Goal: Task Accomplishment & Management: Use online tool/utility

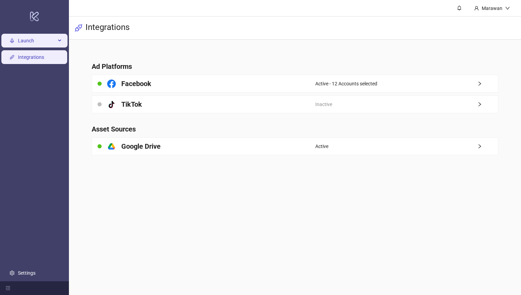
click at [17, 39] on div "Launch" at bounding box center [34, 41] width 66 height 14
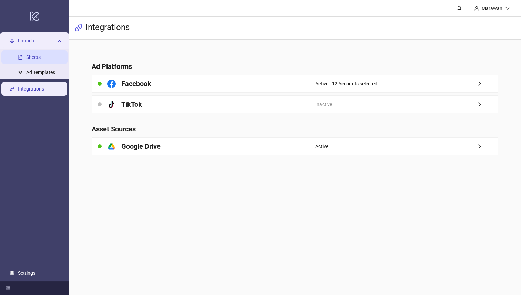
click at [33, 56] on link "Sheets" at bounding box center [33, 58] width 14 height 6
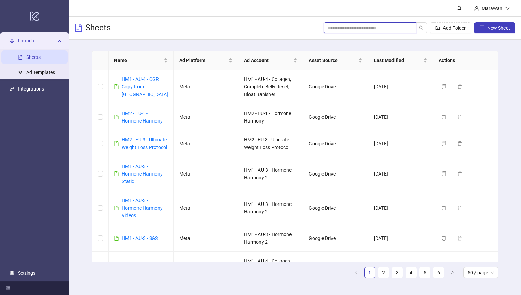
click at [370, 31] on input "search" at bounding box center [367, 28] width 79 height 8
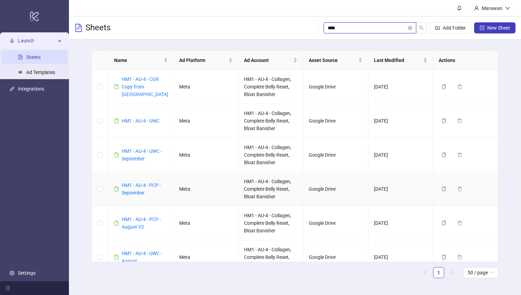
type input "****"
click at [140, 182] on div "HM1 - AU-4 - PCP - September" at bounding box center [145, 189] width 46 height 15
click at [142, 189] on div "HM1 - AU-4 - PCP - September" at bounding box center [145, 189] width 46 height 15
click at [140, 187] on link "HM1 - AU-4 - PCP - September" at bounding box center [141, 189] width 39 height 13
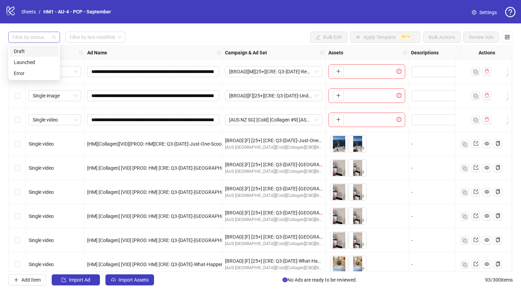
click at [32, 40] on div at bounding box center [31, 37] width 42 height 10
click at [34, 48] on div "Draft" at bounding box center [34, 52] width 41 height 8
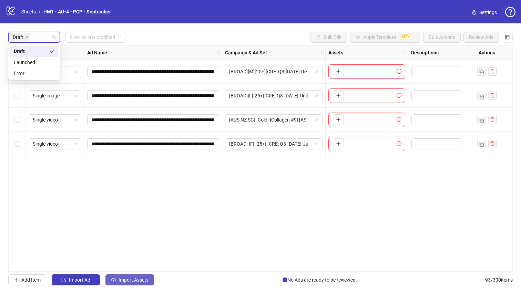
click at [142, 282] on span "Import Assets" at bounding box center [134, 280] width 30 height 6
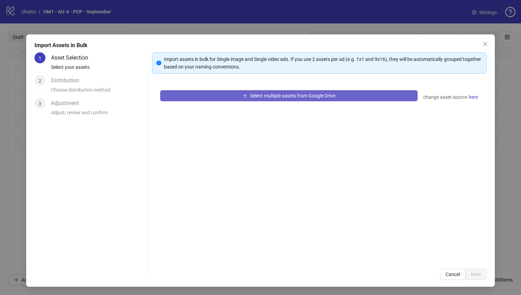
click at [199, 91] on button "Select multiple assets from Google Drive" at bounding box center [289, 95] width 258 height 11
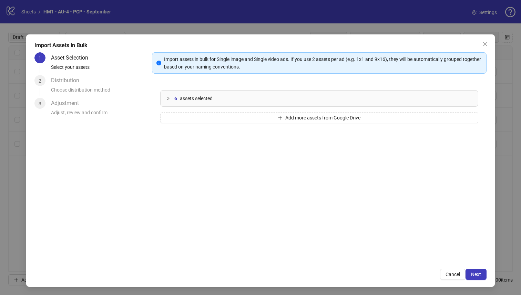
click at [470, 266] on div "Import assets in bulk for Single image and Single video ads. If you use 2 asset…" at bounding box center [319, 166] width 335 height 228
click at [471, 272] on button "Next" at bounding box center [476, 274] width 21 height 11
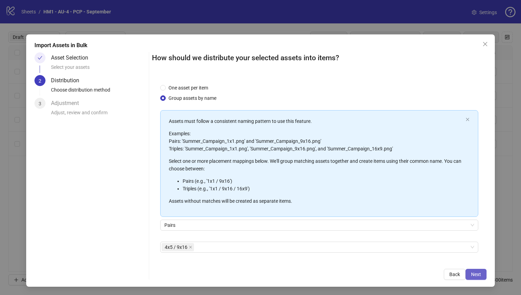
click at [474, 275] on span "Next" at bounding box center [476, 275] width 10 height 6
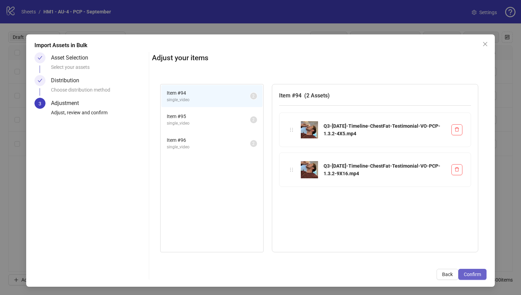
click at [465, 275] on span "Confirm" at bounding box center [472, 275] width 17 height 6
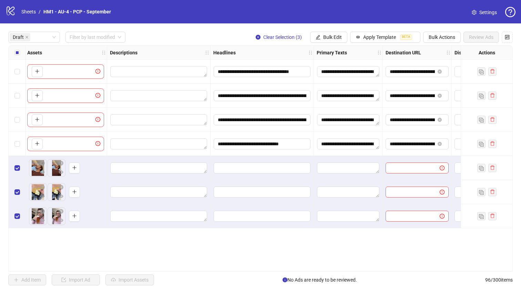
scroll to position [0, 295]
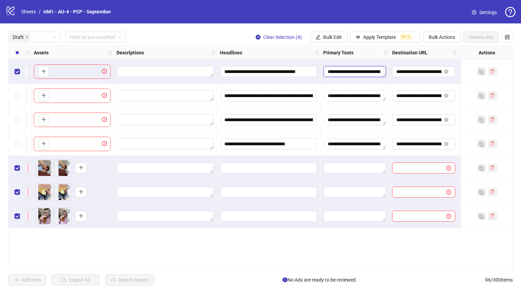
click at [351, 68] on textarea "Edit values" at bounding box center [355, 71] width 62 height 11
click at [284, 71] on input "**********" at bounding box center [268, 71] width 97 height 11
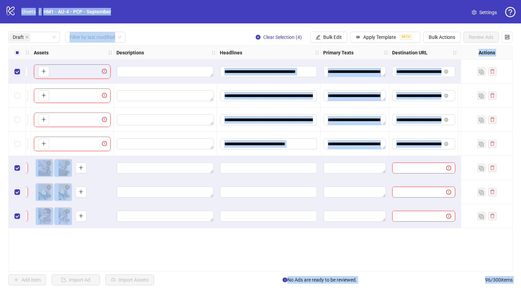
click at [313, 59] on div "Headlines" at bounding box center [268, 53] width 103 height 14
click at [327, 35] on span "Bulk Edit" at bounding box center [332, 37] width 19 height 6
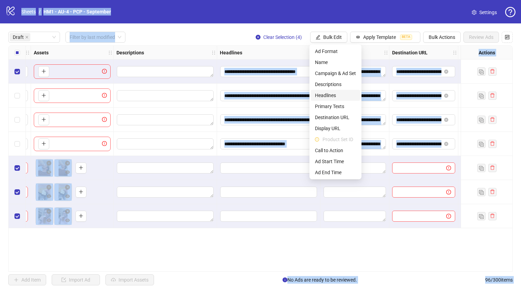
click at [336, 97] on span "Headlines" at bounding box center [335, 96] width 41 height 8
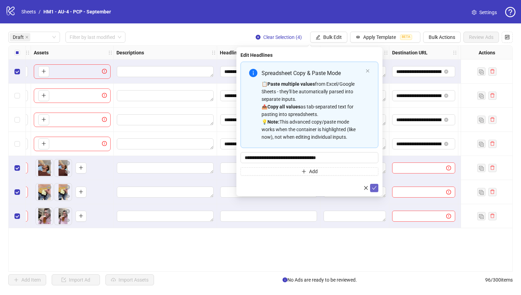
click at [375, 189] on icon "check" at bounding box center [374, 188] width 5 height 5
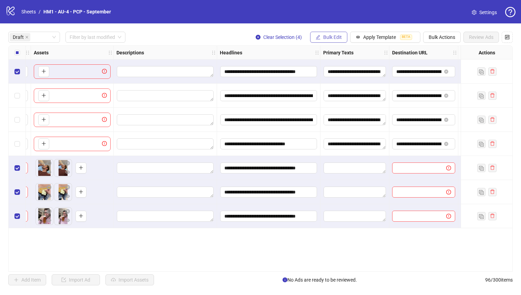
click at [330, 38] on span "Bulk Edit" at bounding box center [332, 37] width 19 height 6
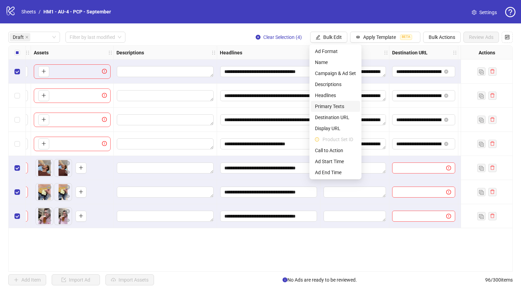
click at [332, 108] on span "Primary Texts" at bounding box center [335, 107] width 41 height 8
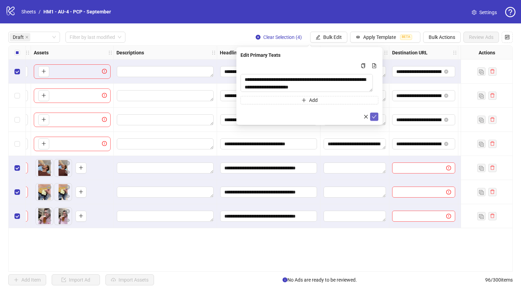
click at [376, 116] on icon "check" at bounding box center [374, 116] width 4 height 3
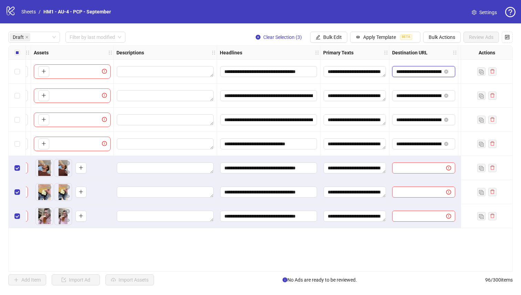
click at [414, 73] on input "**********" at bounding box center [418, 72] width 45 height 8
click at [324, 42] on button "Bulk Edit" at bounding box center [328, 37] width 37 height 11
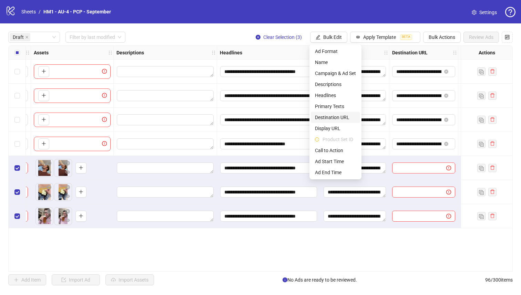
click at [340, 120] on span "Destination URL" at bounding box center [335, 118] width 41 height 8
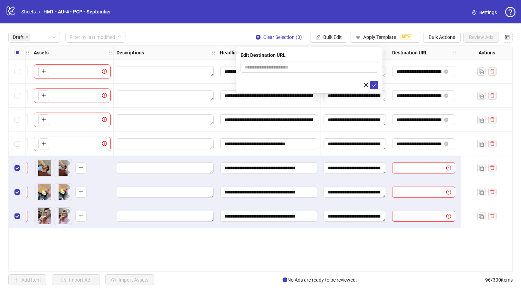
click at [310, 59] on div "Edit Destination URL" at bounding box center [309, 70] width 146 height 46
click at [310, 66] on input "text" at bounding box center [307, 67] width 124 height 8
paste input "**********"
type input "**********"
click at [376, 84] on icon "check" at bounding box center [374, 85] width 5 height 5
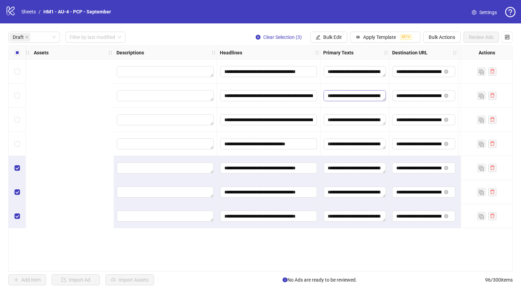
scroll to position [0, 610]
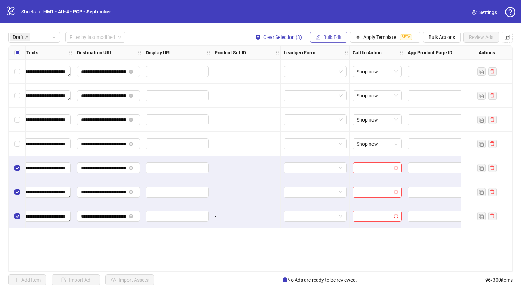
click at [334, 40] on span "Bulk Edit" at bounding box center [332, 37] width 19 height 6
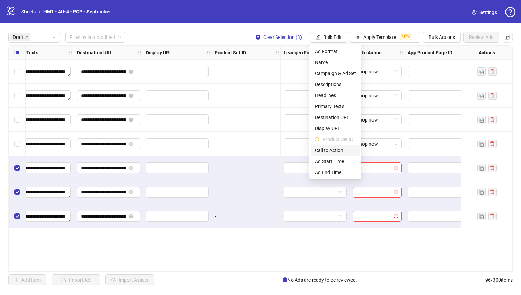
click at [345, 151] on span "Call to Action" at bounding box center [335, 151] width 41 height 8
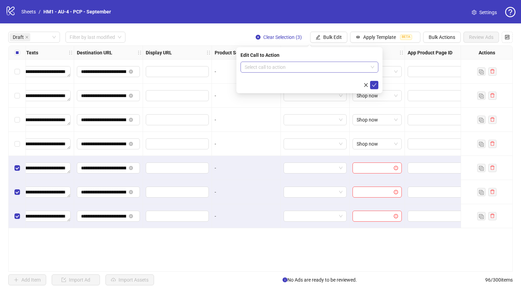
click at [326, 70] on input "search" at bounding box center [306, 67] width 123 height 10
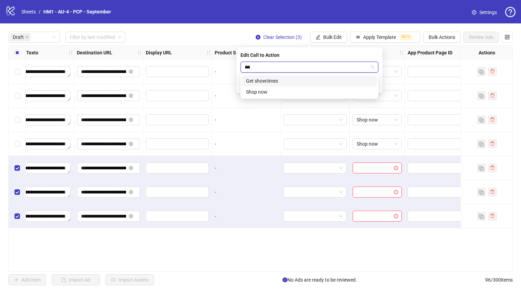
type input "****"
click at [323, 80] on div "Shop now" at bounding box center [309, 81] width 127 height 8
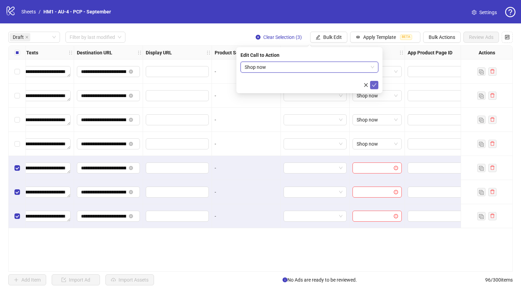
click at [373, 87] on icon "check" at bounding box center [374, 85] width 5 height 5
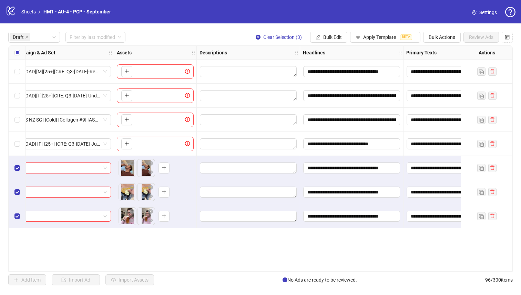
scroll to position [0, 0]
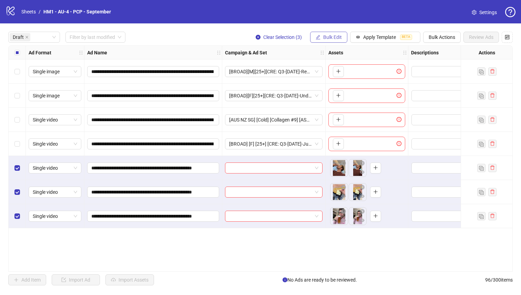
click at [333, 37] on span "Bulk Edit" at bounding box center [332, 37] width 19 height 6
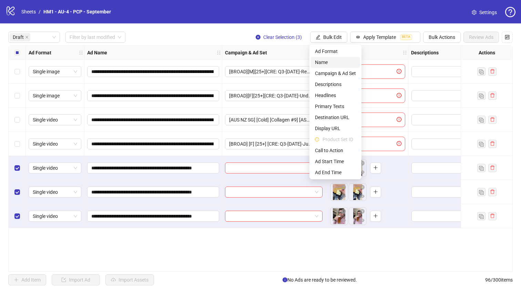
click at [327, 61] on span "Name" at bounding box center [335, 63] width 41 height 8
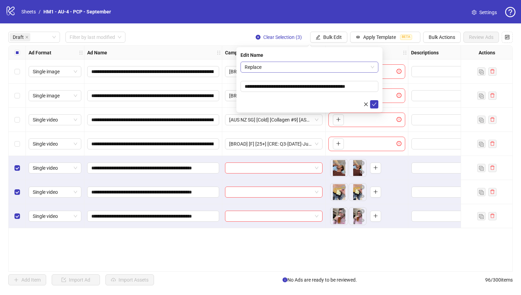
click at [301, 70] on span "Replace" at bounding box center [310, 67] width 130 height 10
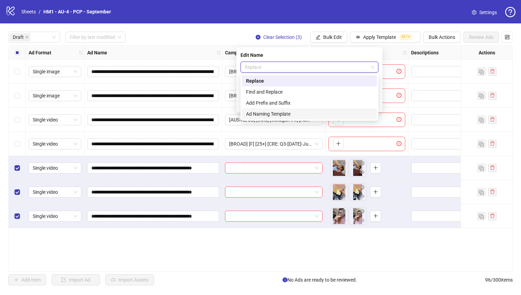
click at [301, 107] on div "Add Prefix and Suffix" at bounding box center [309, 103] width 135 height 11
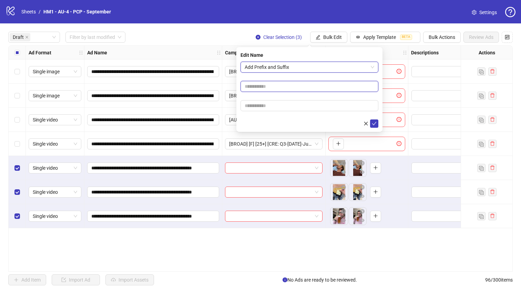
click at [295, 89] on input "text" at bounding box center [310, 86] width 138 height 11
type input "**********"
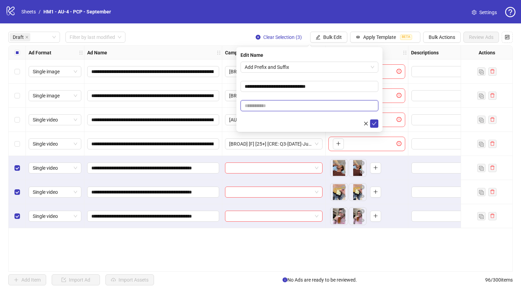
click at [304, 110] on input "text" at bounding box center [310, 105] width 138 height 11
click at [155, 73] on input "**********" at bounding box center [152, 72] width 122 height 8
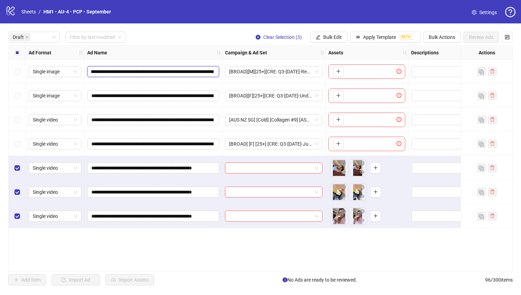
scroll to position [0, 142]
drag, startPoint x: 152, startPoint y: 73, endPoint x: 115, endPoint y: 73, distance: 37.6
click at [115, 73] on input "**********" at bounding box center [152, 72] width 122 height 8
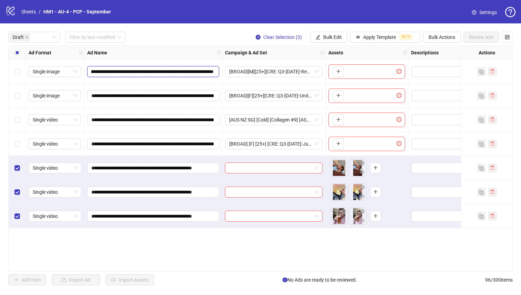
drag, startPoint x: 116, startPoint y: 72, endPoint x: 293, endPoint y: 88, distance: 177.1
click at [333, 35] on span "Bulk Edit" at bounding box center [332, 37] width 19 height 6
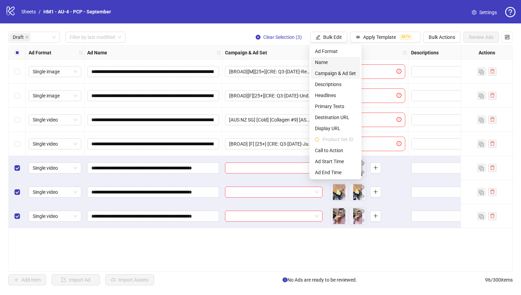
click at [318, 59] on span "Name" at bounding box center [335, 63] width 41 height 8
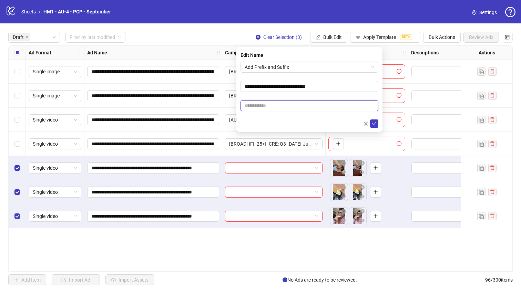
click at [315, 109] on input "text" at bounding box center [310, 105] width 138 height 11
paste input "**********"
type input "**********"
click at [376, 121] on icon "check" at bounding box center [374, 123] width 5 height 5
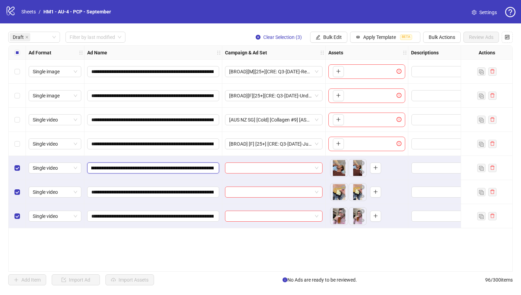
scroll to position [0, 79]
drag, startPoint x: 171, startPoint y: 169, endPoint x: 210, endPoint y: 165, distance: 38.4
click at [210, 165] on input "**********" at bounding box center [152, 168] width 122 height 8
click at [333, 38] on span "Bulk Edit" at bounding box center [332, 37] width 19 height 6
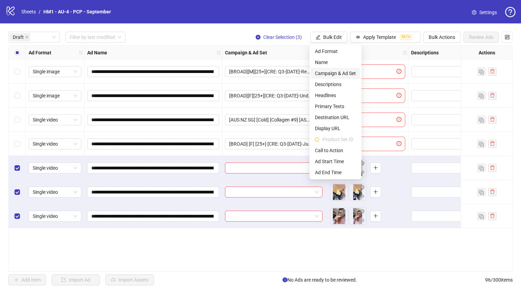
click at [343, 72] on span "Campaign & Ad Set" at bounding box center [335, 74] width 41 height 8
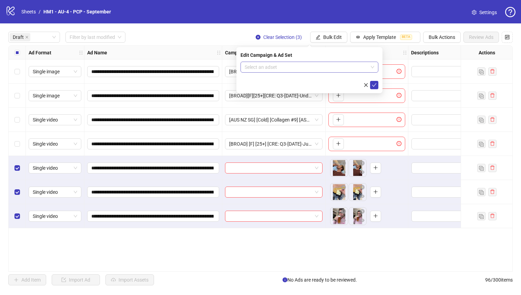
click at [328, 72] on input "search" at bounding box center [306, 67] width 123 height 10
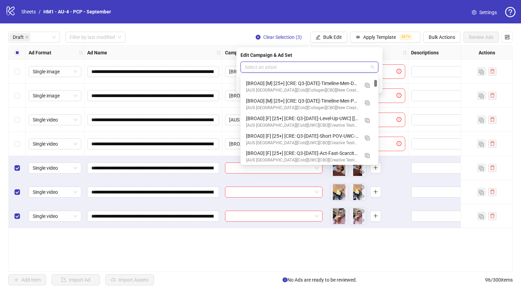
scroll to position [464, 0]
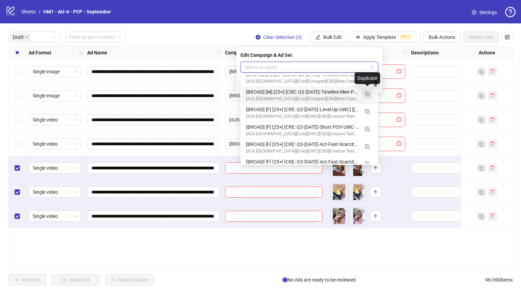
click at [367, 92] on img "button" at bounding box center [367, 94] width 5 height 5
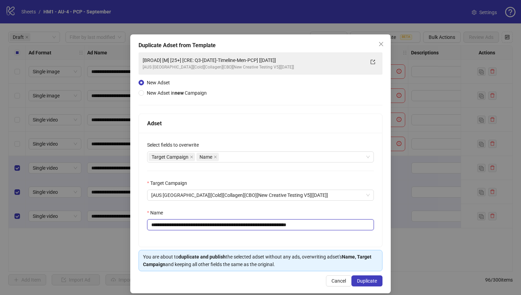
drag, startPoint x: 278, startPoint y: 226, endPoint x: 204, endPoint y: 227, distance: 73.4
click at [204, 227] on input "**********" at bounding box center [260, 225] width 227 height 11
paste input "**********"
click at [333, 227] on input "**********" at bounding box center [260, 225] width 227 height 11
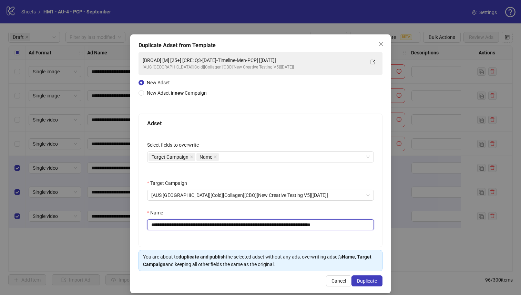
click at [326, 225] on input "**********" at bounding box center [260, 225] width 227 height 11
type input "**********"
click at [273, 212] on div "Name" at bounding box center [260, 214] width 227 height 10
click at [368, 281] on span "Duplicate" at bounding box center [367, 282] width 20 height 6
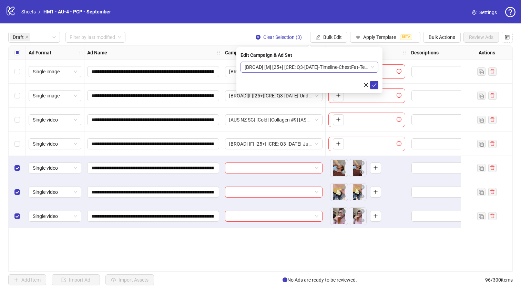
click at [303, 64] on span "[BROAD] [M] [25+] [CRE: Q3-[DATE]-Timeline-ChestFat-Testimonial-VO-PCP] [[DATE]]" at bounding box center [310, 67] width 130 height 10
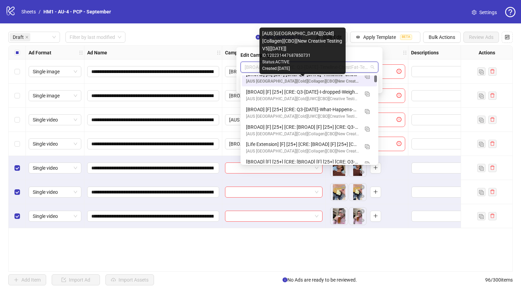
click at [301, 82] on div "[AUS [GEOGRAPHIC_DATA]][Cold][Collagen][CBO][New Creative Testing V5][[DATE]]" at bounding box center [302, 81] width 113 height 7
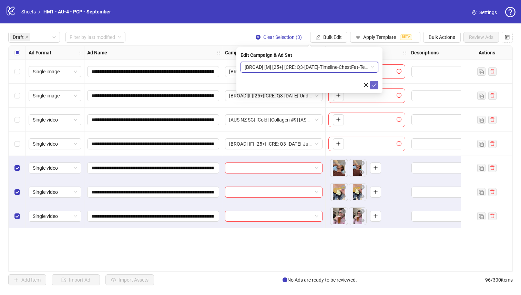
click at [375, 85] on icon "check" at bounding box center [374, 85] width 5 height 5
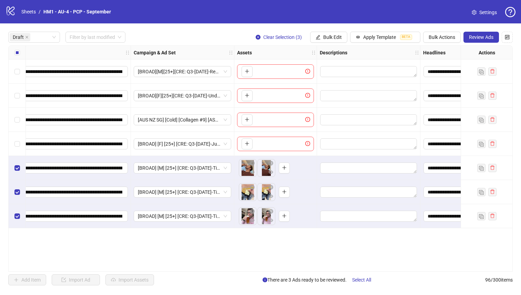
scroll to position [0, 0]
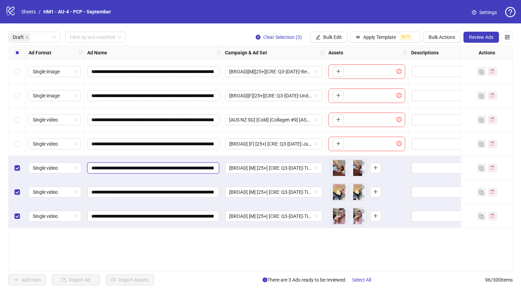
drag, startPoint x: 171, startPoint y: 168, endPoint x: 208, endPoint y: 169, distance: 37.2
click at [208, 169] on input "**********" at bounding box center [152, 168] width 122 height 8
click at [338, 32] on button "Bulk Edit" at bounding box center [328, 37] width 37 height 11
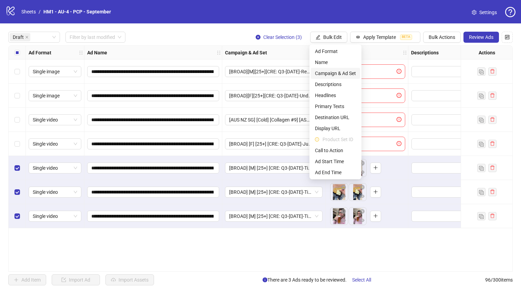
click at [345, 70] on span "Campaign & Ad Set" at bounding box center [335, 74] width 41 height 8
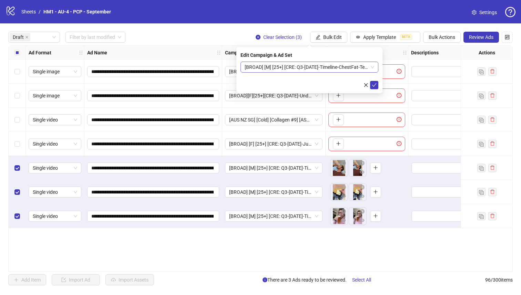
click at [335, 69] on span "[BROAD] [M] [25+] [CRE: Q3-[DATE]-Timeline-ChestFat-Testimonial-VO-PCP] [[DATE]]" at bounding box center [310, 67] width 130 height 10
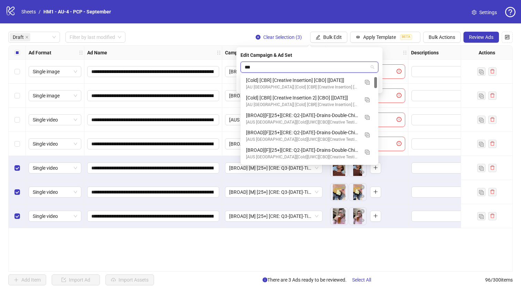
scroll to position [28, 0]
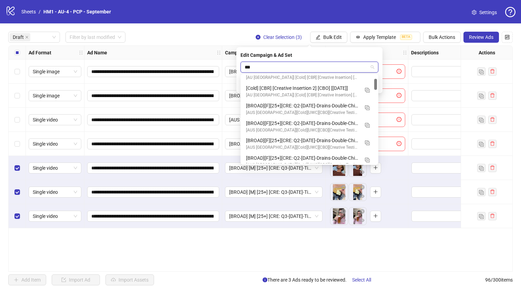
type input "*"
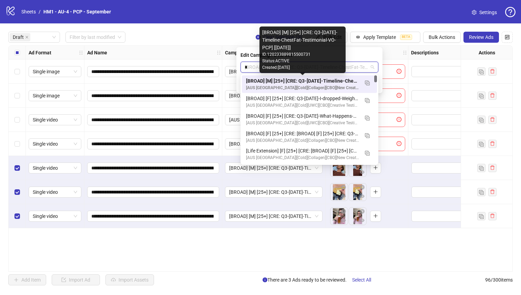
type input "**"
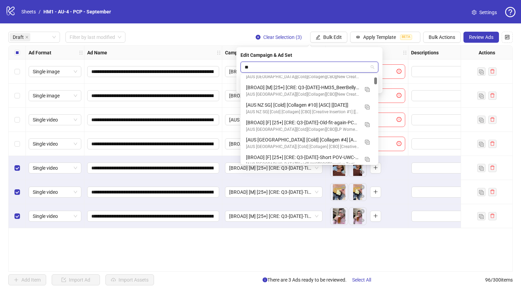
scroll to position [47, 0]
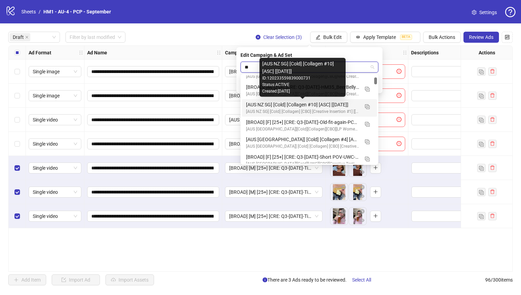
click at [339, 104] on div "[AUS NZ SG] [Cold] [Collagen #10] [ASC] [[DATE]]" at bounding box center [302, 105] width 113 height 8
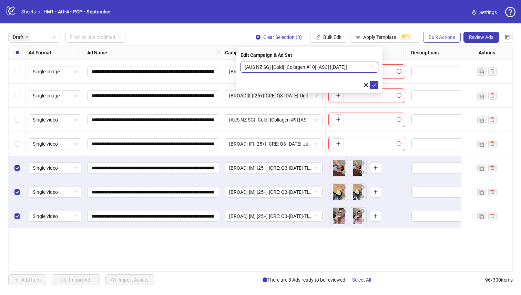
click at [447, 38] on span "Bulk Actions" at bounding box center [442, 37] width 27 height 6
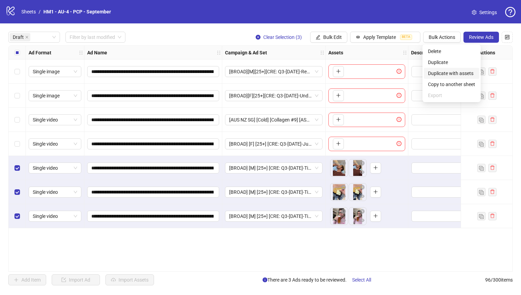
click at [453, 71] on span "Duplicate with assets" at bounding box center [451, 74] width 47 height 8
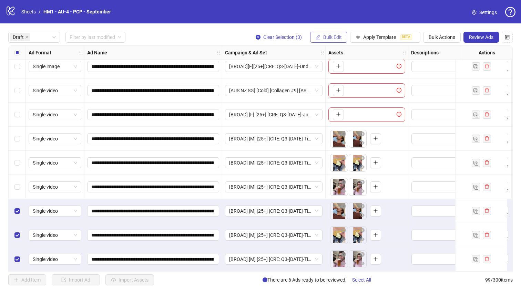
scroll to position [32, 0]
click at [334, 36] on span "Bulk Edit" at bounding box center [332, 37] width 19 height 6
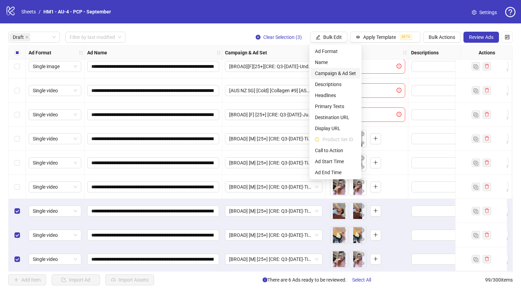
click at [339, 71] on span "Campaign & Ad Set" at bounding box center [335, 74] width 41 height 8
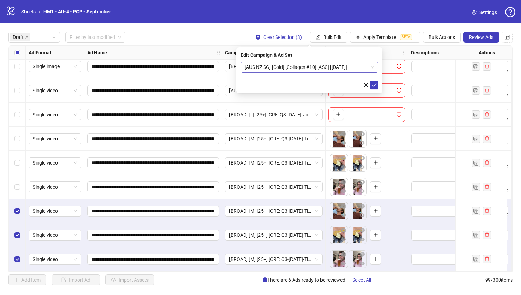
click at [329, 71] on span "[AUS NZ SG] [Cold] [Collagen #10] [ASC] [[DATE]]" at bounding box center [310, 67] width 130 height 10
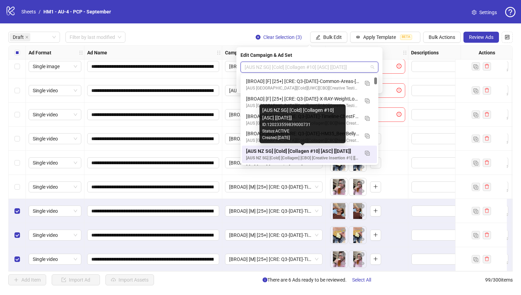
click at [325, 149] on div "[AUS NZ SG] [Cold] [Collagen #10] [ASC] [[DATE]]" at bounding box center [302, 152] width 113 height 8
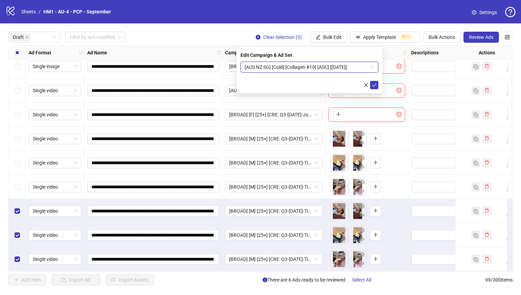
click at [316, 68] on span "[AUS NZ SG] [Cold] [Collagen #10] [ASC] [[DATE]]" at bounding box center [310, 67] width 130 height 10
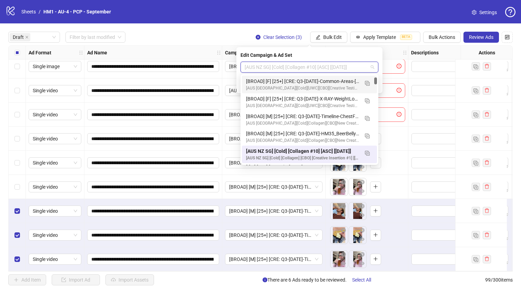
click at [365, 48] on div "Edit Campaign & Ad Set [AUS [GEOGRAPHIC_DATA] SG] [Cold] [Collagen #10] [ASC] […" at bounding box center [309, 70] width 146 height 46
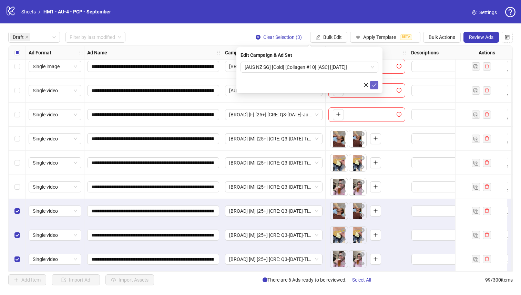
click at [375, 87] on icon "check" at bounding box center [374, 85] width 5 height 5
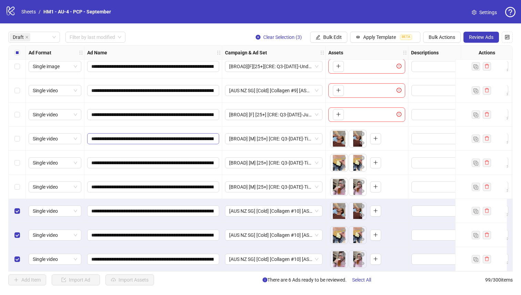
scroll to position [0, 0]
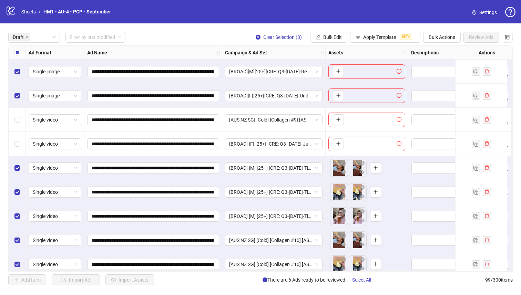
click at [18, 101] on div "Select row 2" at bounding box center [17, 96] width 17 height 24
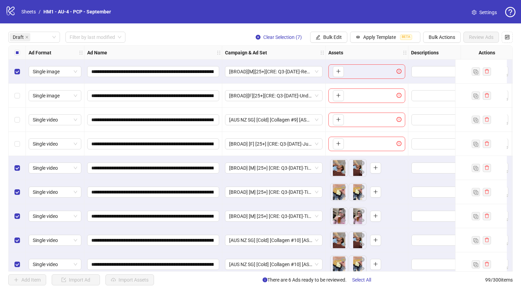
click at [20, 70] on div "Select row 1" at bounding box center [17, 72] width 17 height 24
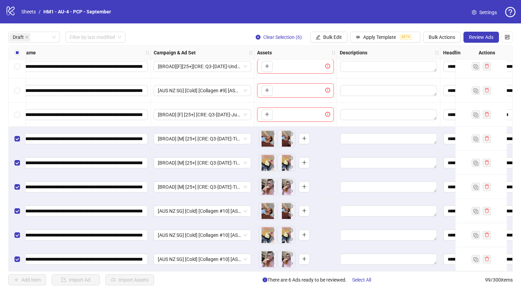
scroll to position [32, 0]
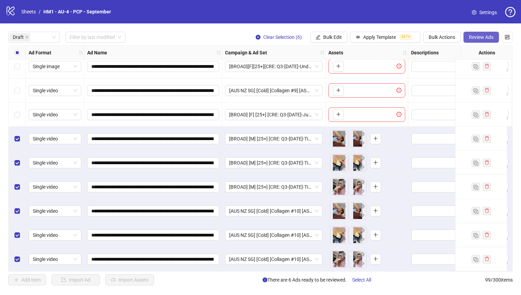
click at [481, 34] on button "Review Ads" at bounding box center [482, 37] width 36 height 11
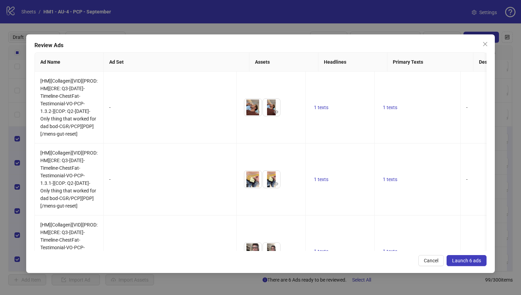
click at [469, 262] on span "Launch 6 ads" at bounding box center [466, 261] width 29 height 6
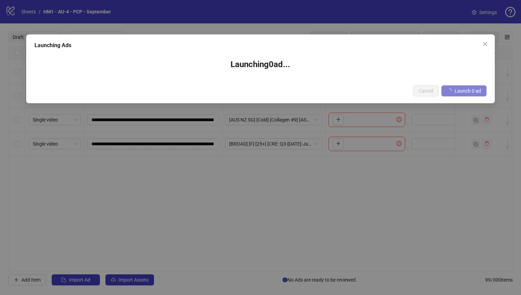
scroll to position [0, 0]
